Goal: Transaction & Acquisition: Book appointment/travel/reservation

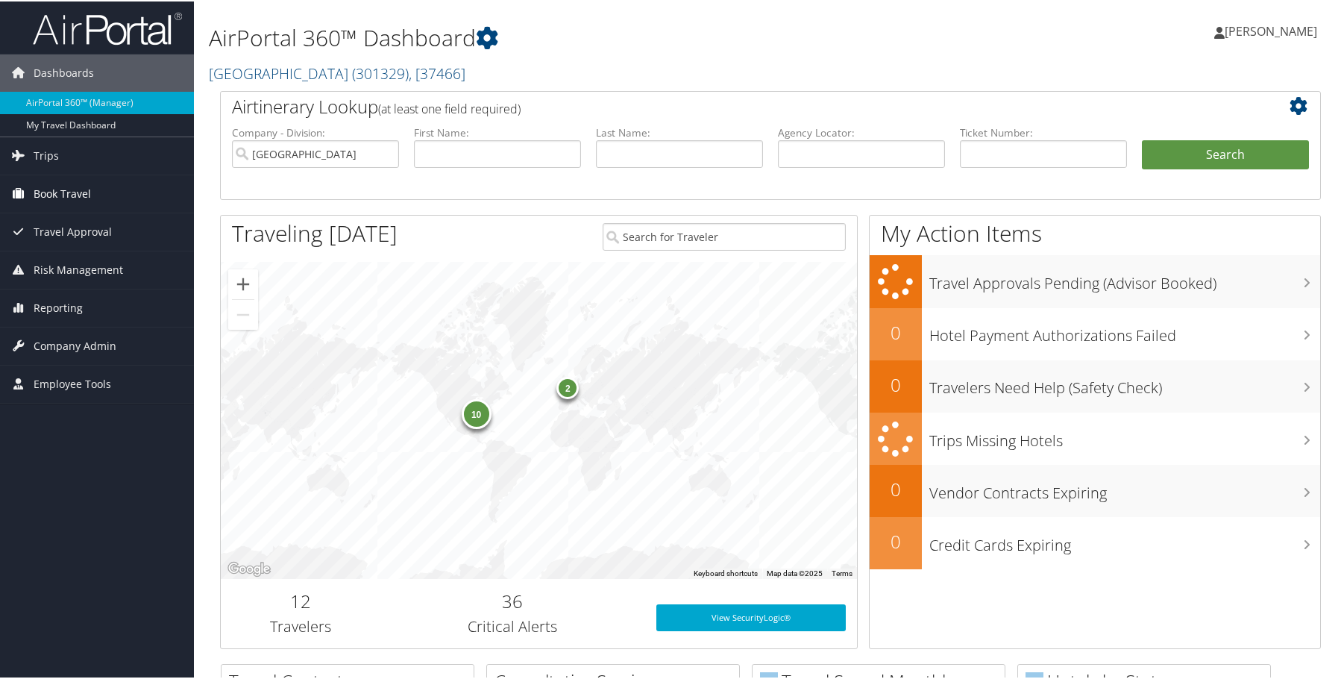
click at [40, 186] on span "Book Travel" at bounding box center [62, 192] width 57 height 37
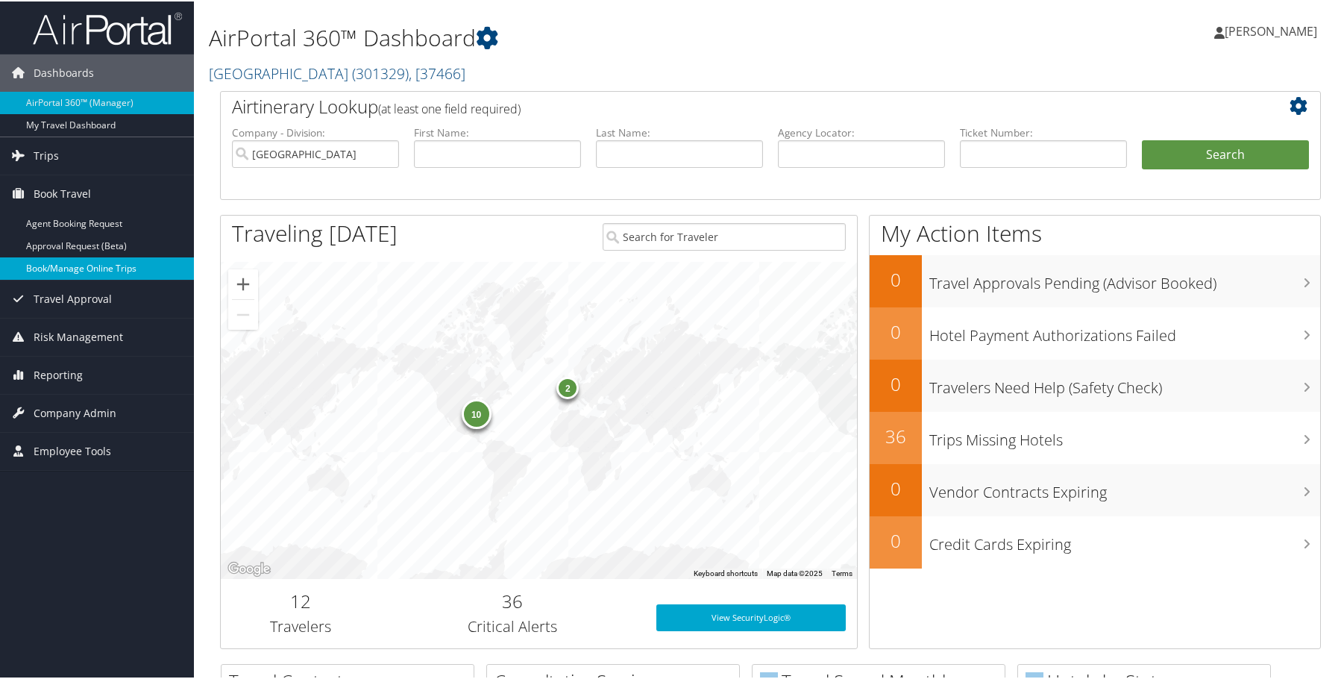
click at [60, 260] on link "Book/Manage Online Trips" at bounding box center [97, 267] width 194 height 22
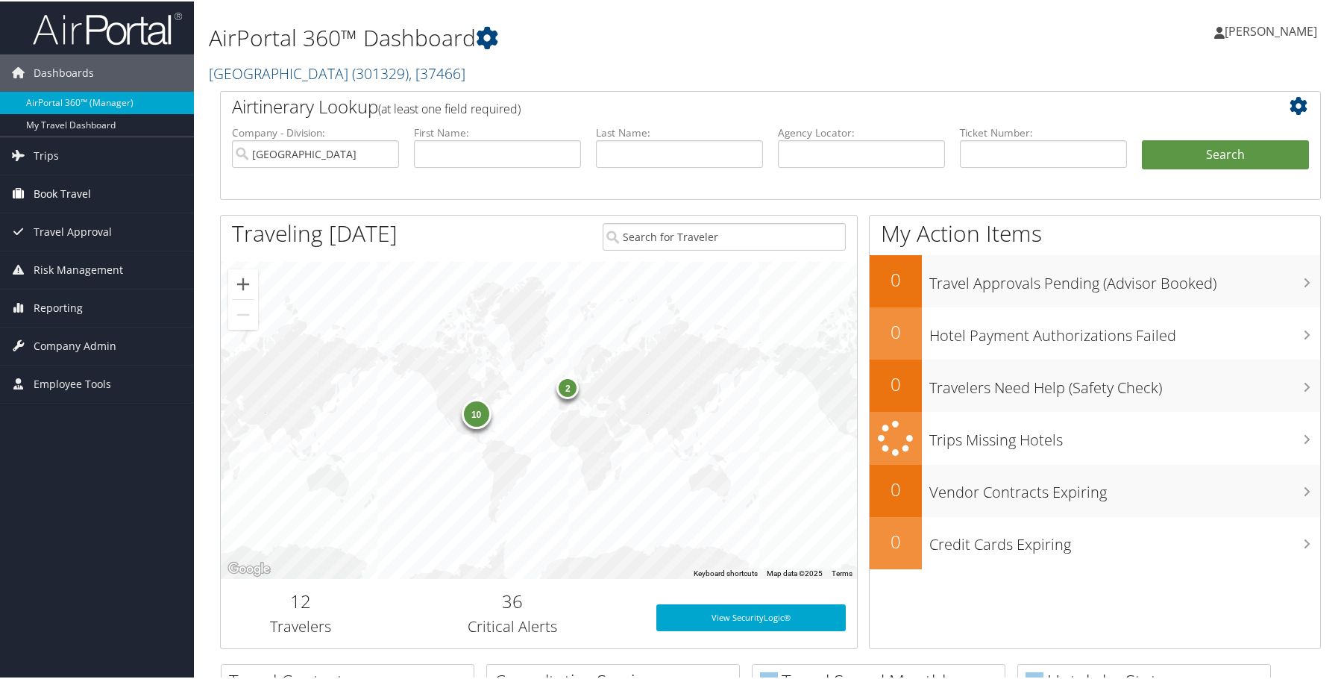
click at [51, 184] on span "Book Travel" at bounding box center [62, 192] width 57 height 37
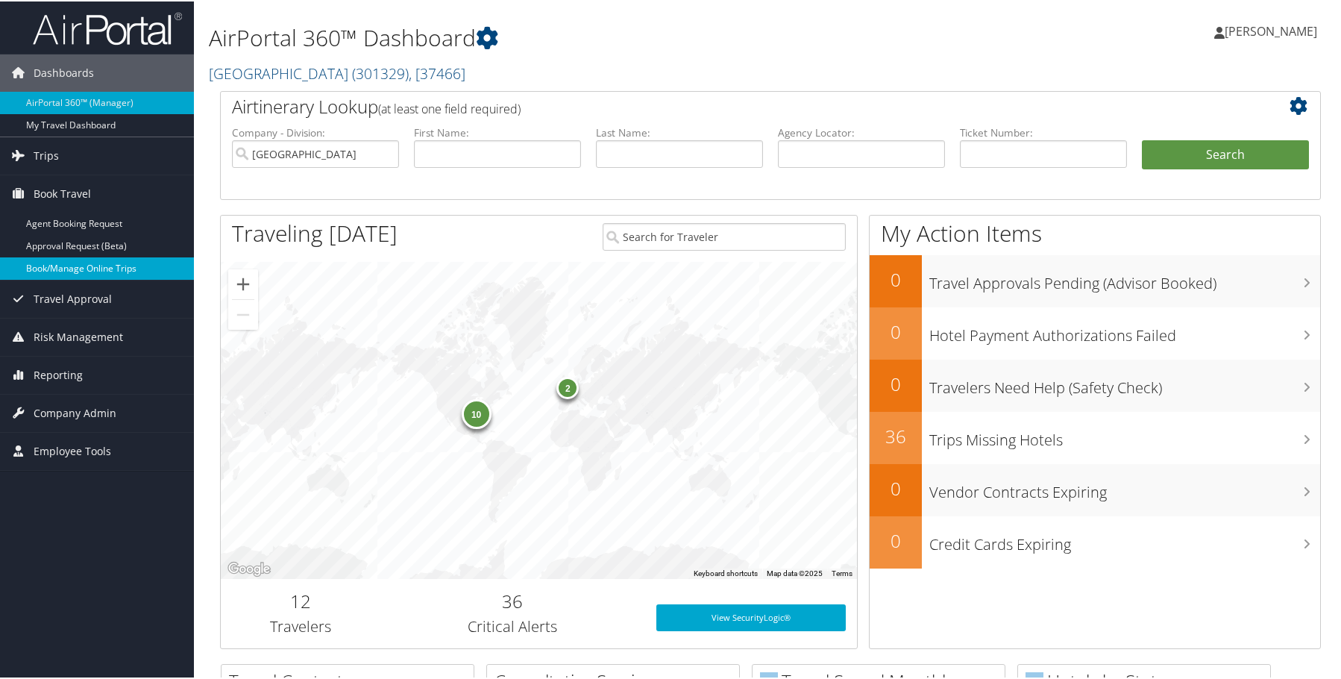
click at [69, 266] on link "Book/Manage Online Trips" at bounding box center [97, 267] width 194 height 22
